Goal: Information Seeking & Learning: Learn about a topic

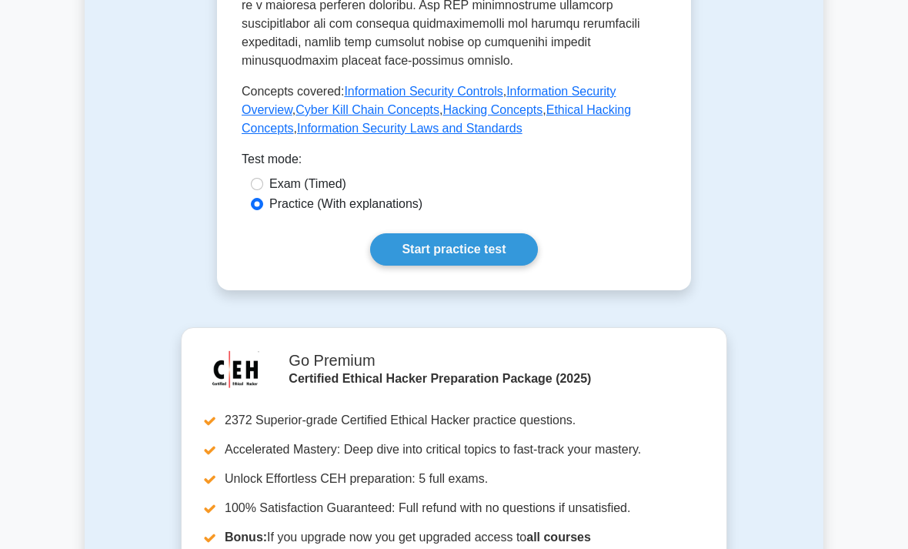
scroll to position [936, 0]
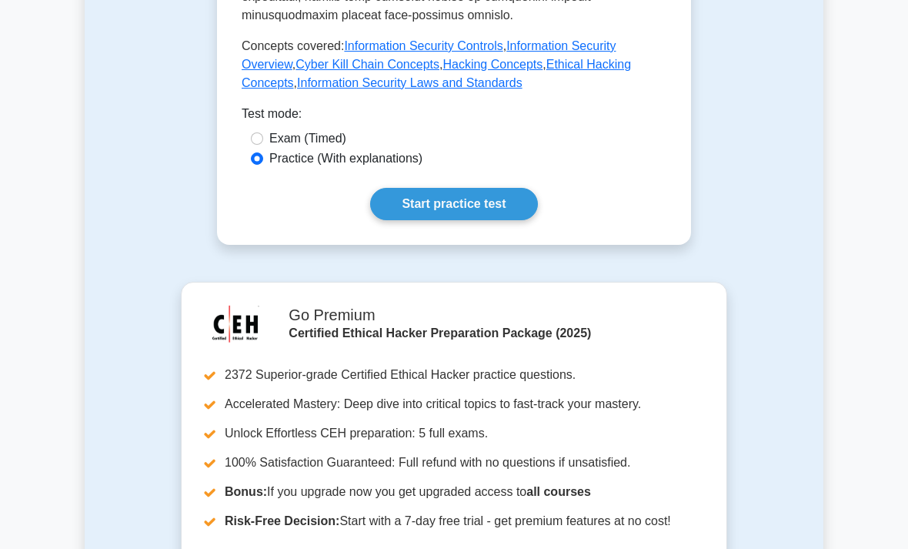
click at [417, 220] on link "Start practice test" at bounding box center [453, 204] width 167 height 32
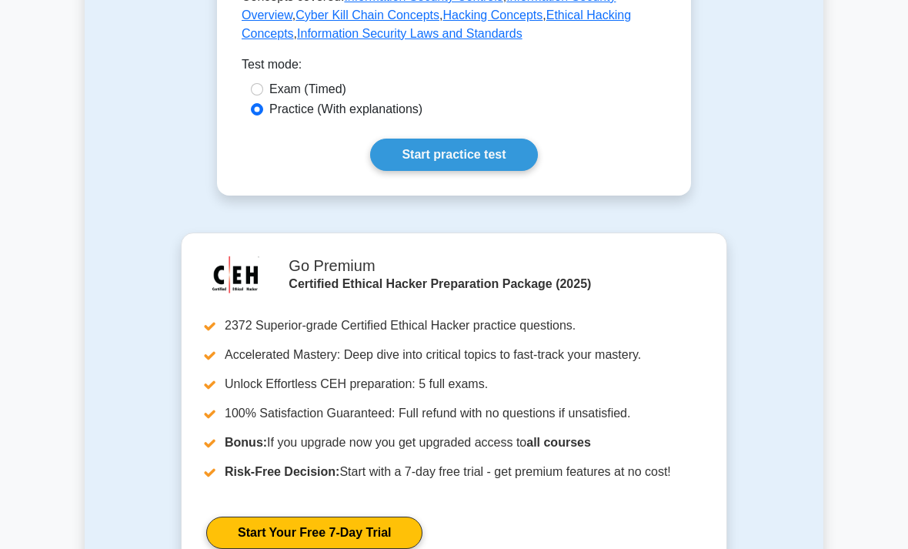
click at [425, 171] on link "Start practice test" at bounding box center [453, 155] width 167 height 32
click at [426, 171] on link "Start practice test" at bounding box center [453, 155] width 167 height 32
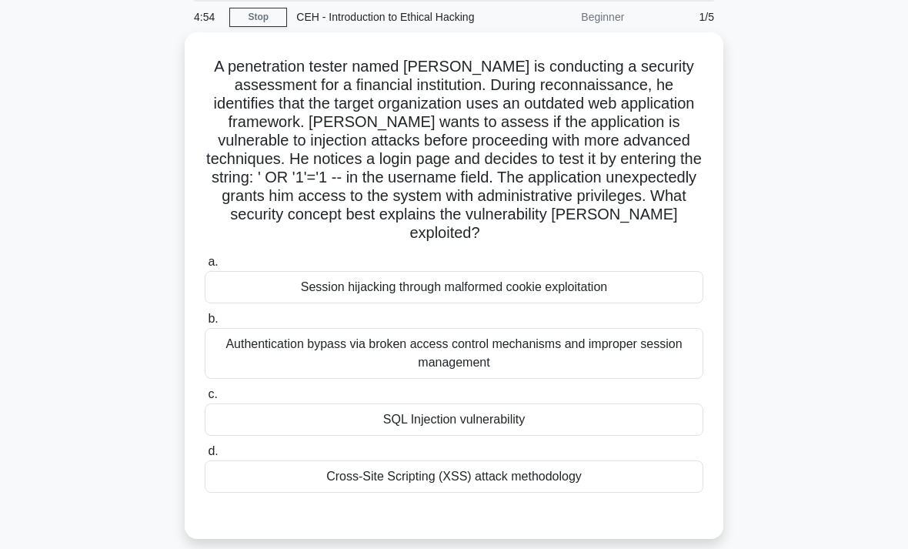
scroll to position [74, 0]
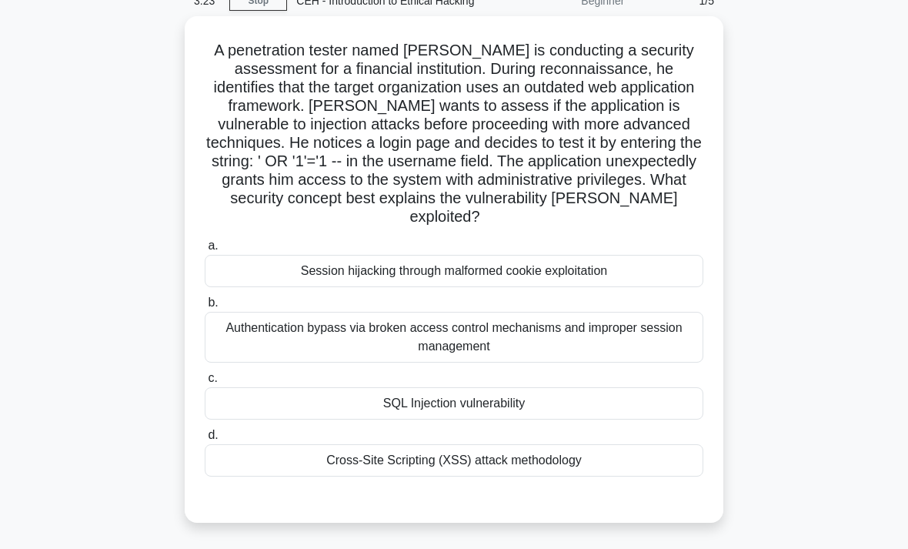
click at [278, 419] on div "SQL Injection vulnerability" at bounding box center [454, 403] width 499 height 32
click at [205, 383] on input "c. SQL Injection vulnerability" at bounding box center [205, 378] width 0 height 10
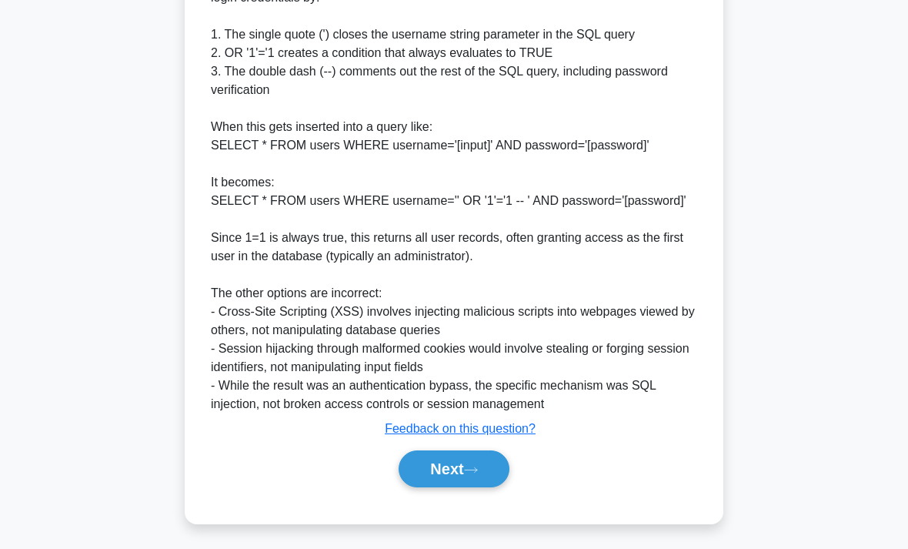
scroll to position [720, 0]
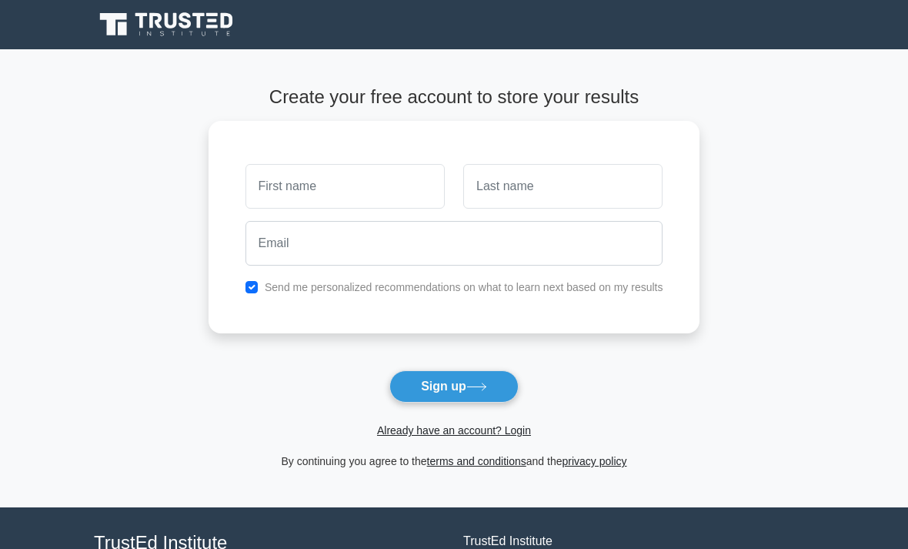
click at [253, 178] on input "text" at bounding box center [345, 186] width 199 height 45
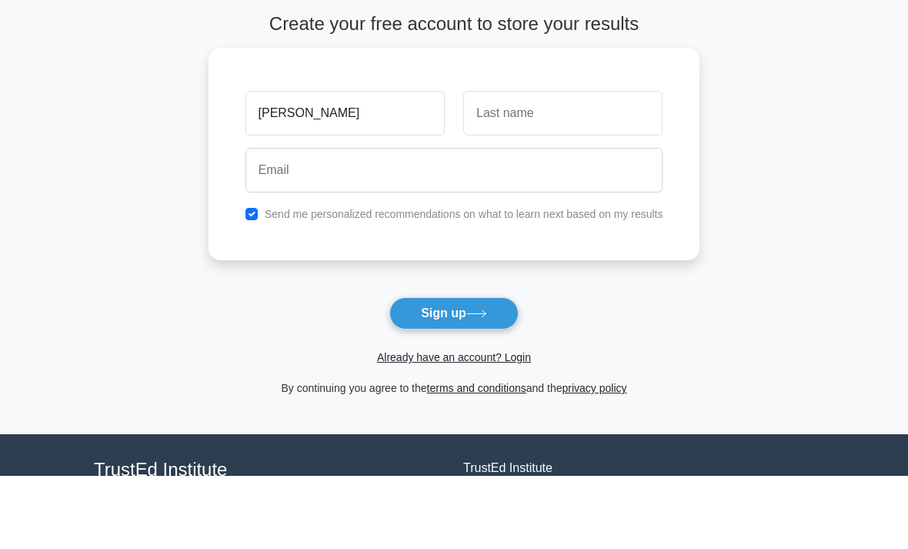
type input "[PERSON_NAME]"
click at [513, 164] on input "text" at bounding box center [562, 186] width 199 height 45
type input "R"
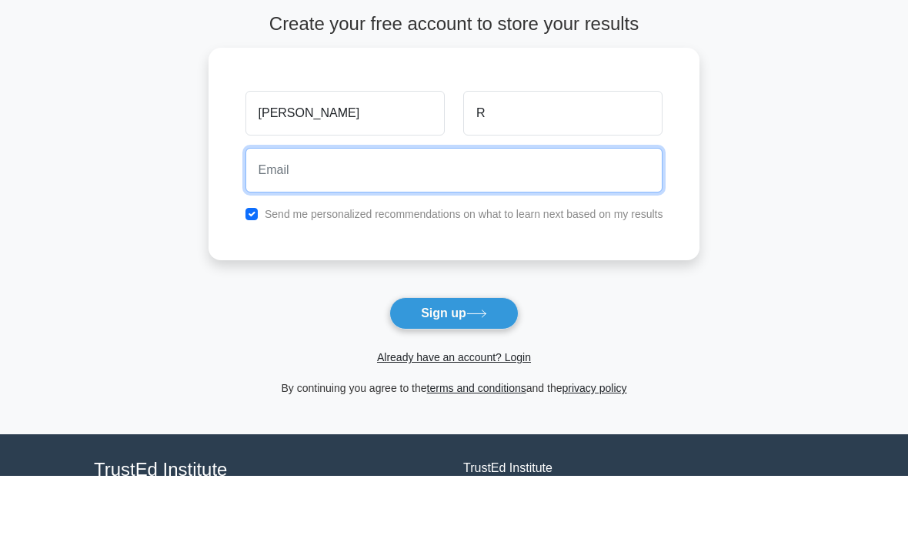
click at [268, 221] on input "email" at bounding box center [455, 243] width 418 height 45
type input "aiswariar0910@gmail.com"
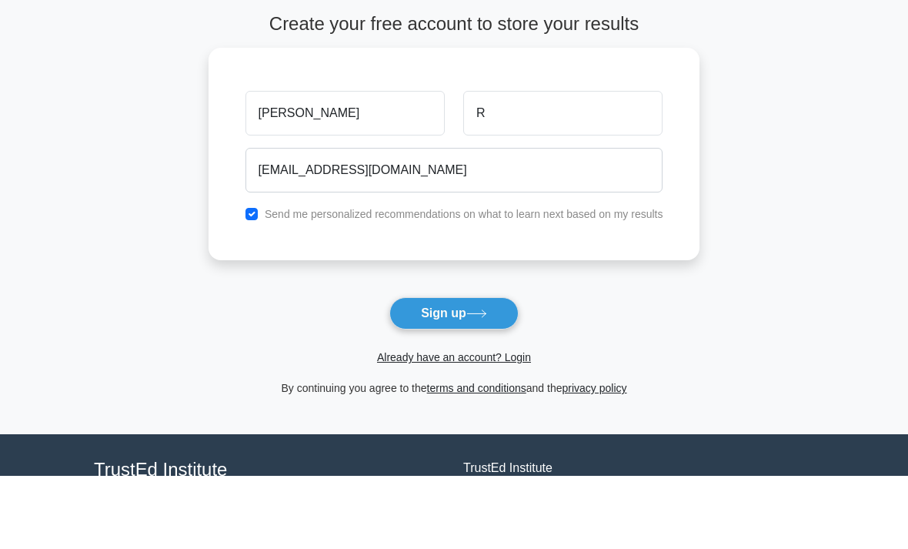
click at [847, 182] on main "Create your free account to store your results Aiswaria R aiswariar0910@gmail.c…" at bounding box center [454, 278] width 908 height 458
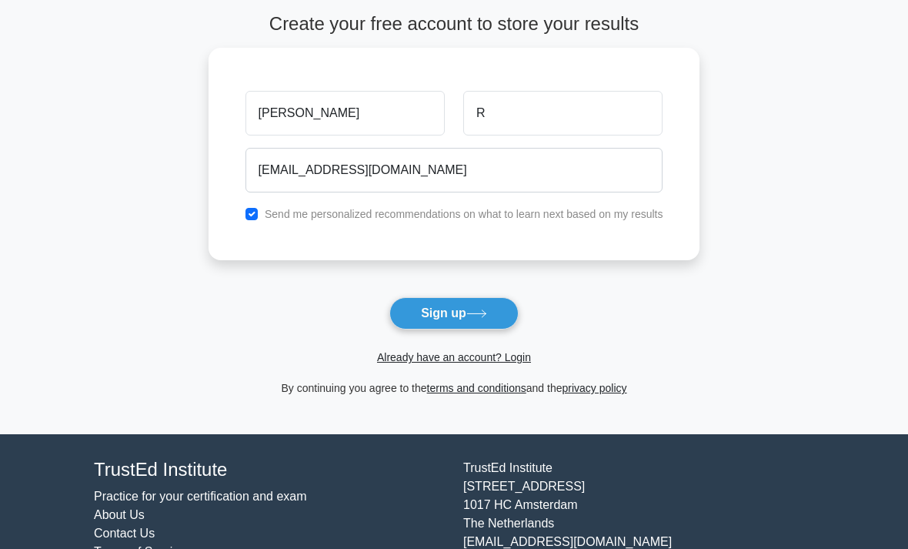
click at [466, 322] on button "Sign up" at bounding box center [453, 313] width 129 height 32
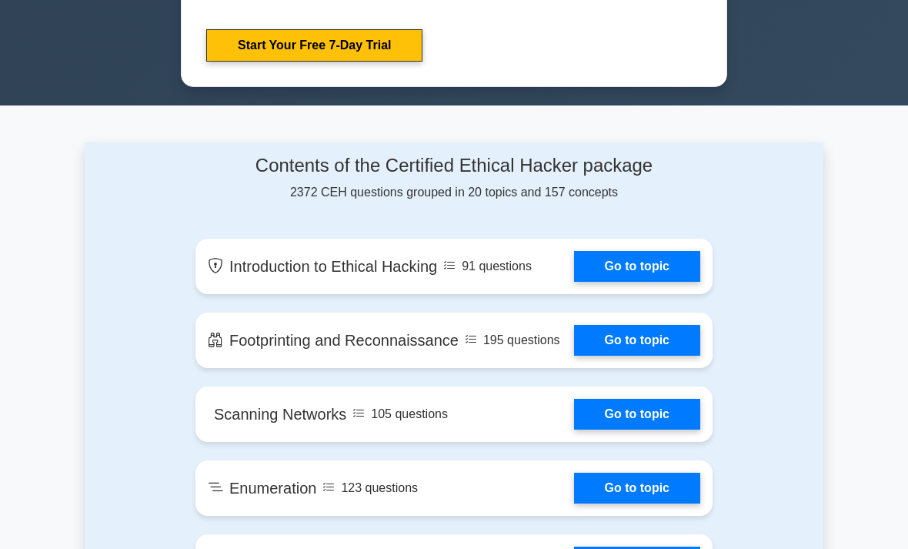
click at [615, 282] on link "Go to topic" at bounding box center [637, 266] width 126 height 31
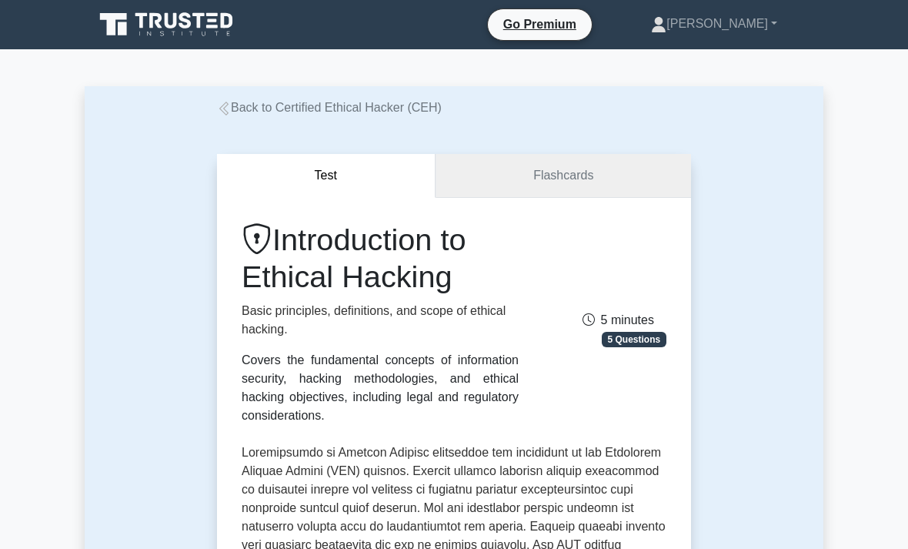
click at [530, 172] on link "Flashcards" at bounding box center [564, 176] width 256 height 44
click at [533, 184] on link "Flashcards" at bounding box center [564, 176] width 256 height 44
click at [537, 175] on link "Flashcards" at bounding box center [564, 176] width 256 height 44
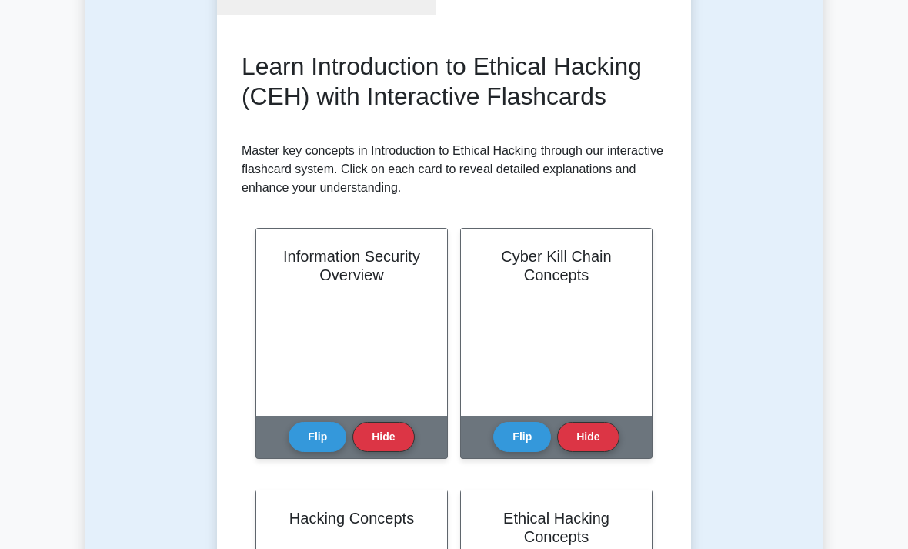
scroll to position [196, 0]
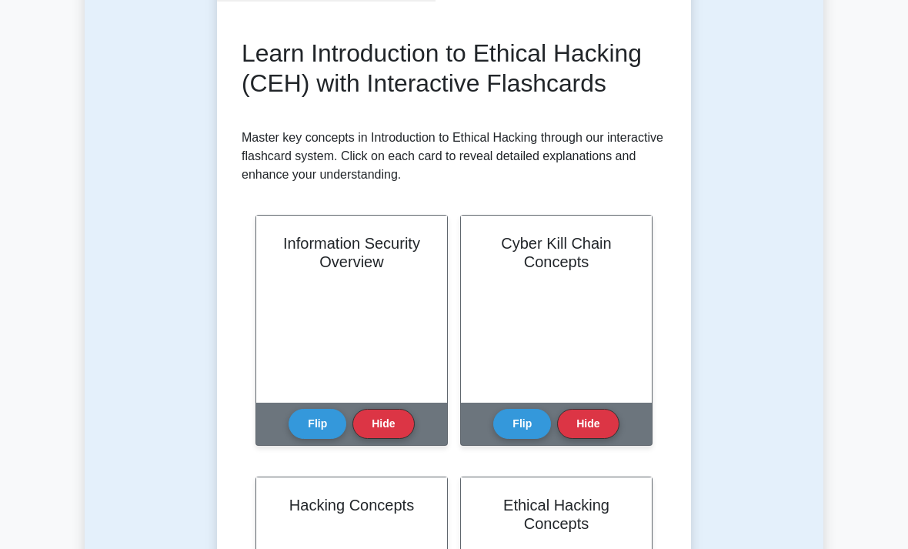
click at [321, 439] on button "Flip" at bounding box center [318, 424] width 58 height 30
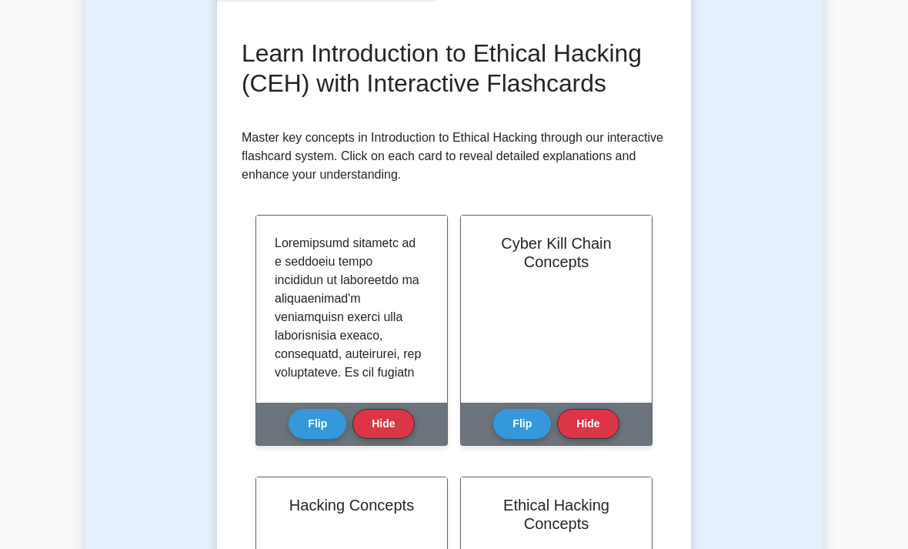
click at [306, 439] on button "Flip" at bounding box center [318, 424] width 58 height 30
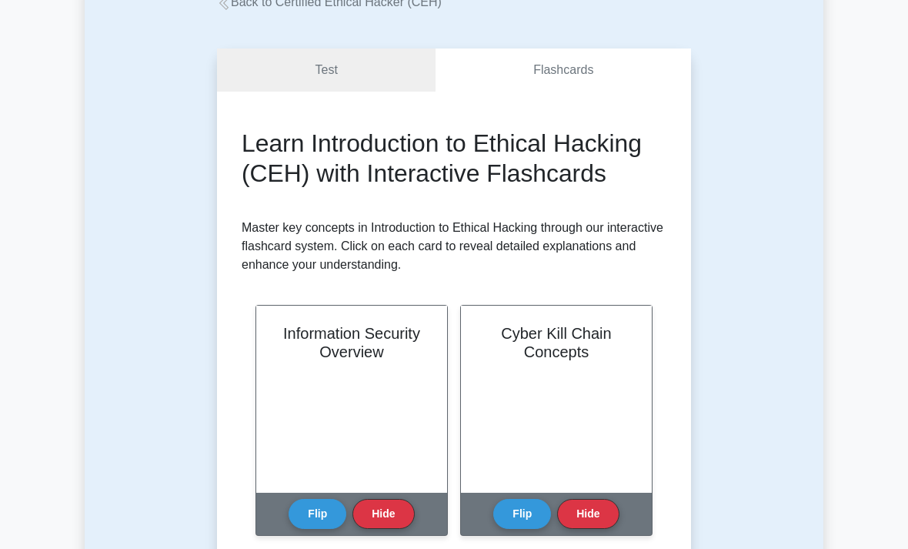
scroll to position [0, 0]
